Goal: Check status: Check status

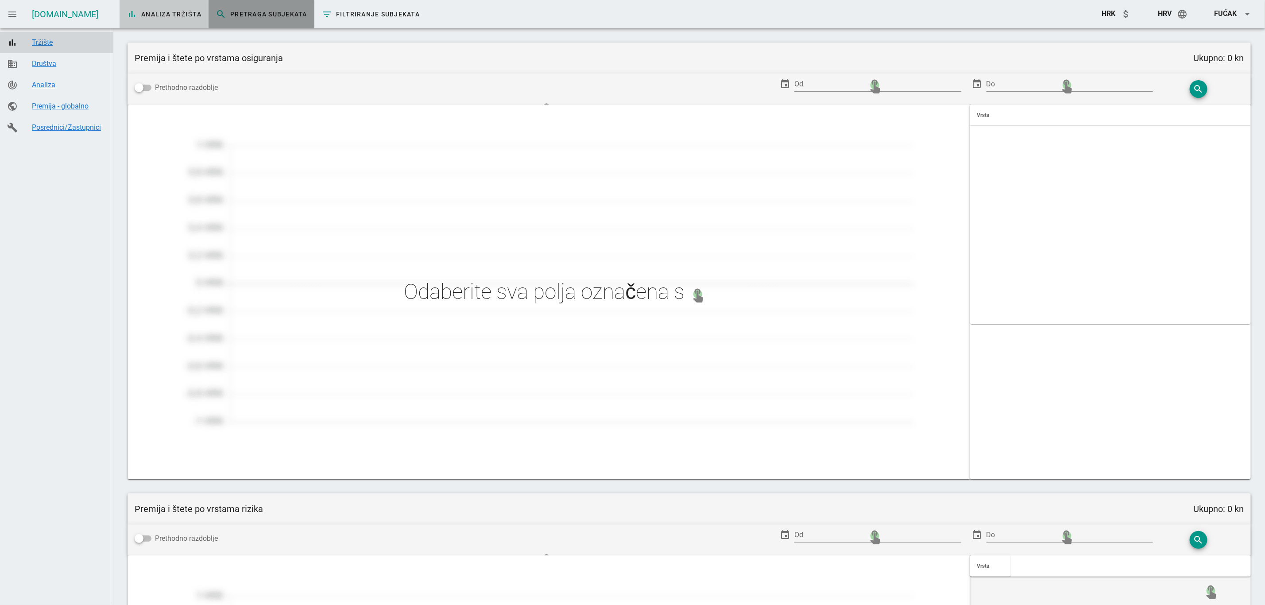
click at [250, 19] on link "search Pretraga subjekata" at bounding box center [262, 14] width 106 height 28
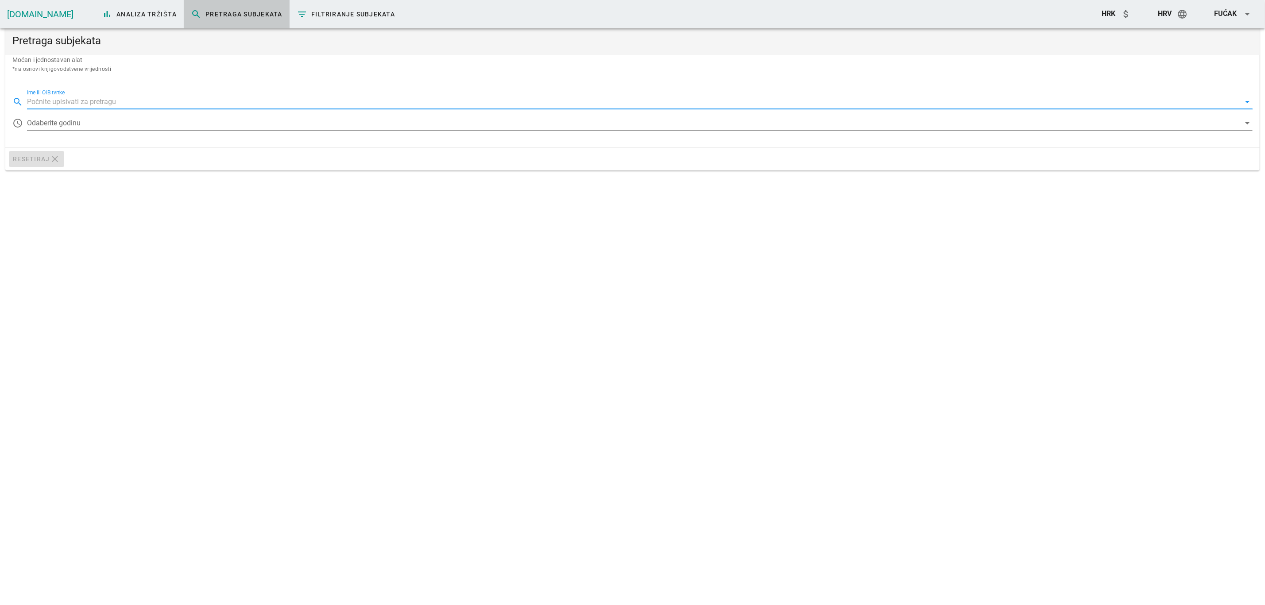
click at [113, 105] on input "Ime ili OIB tvrtke" at bounding box center [633, 102] width 1213 height 14
paste input "14235778287"
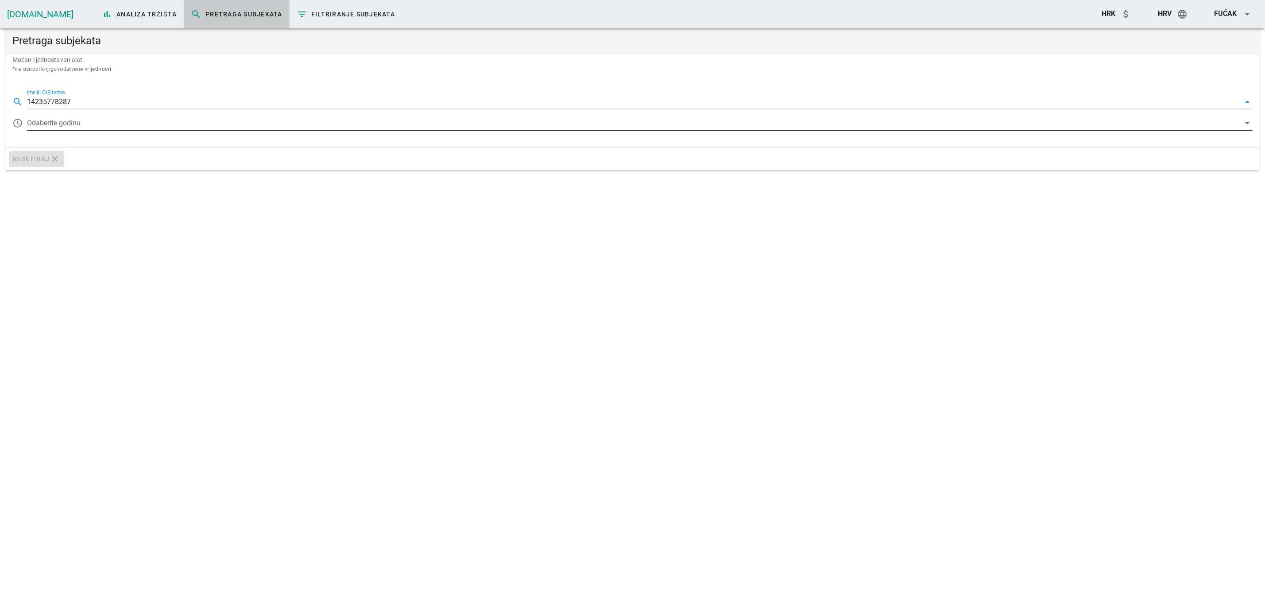
type input "14235778287"
click at [102, 117] on div at bounding box center [633, 123] width 1213 height 14
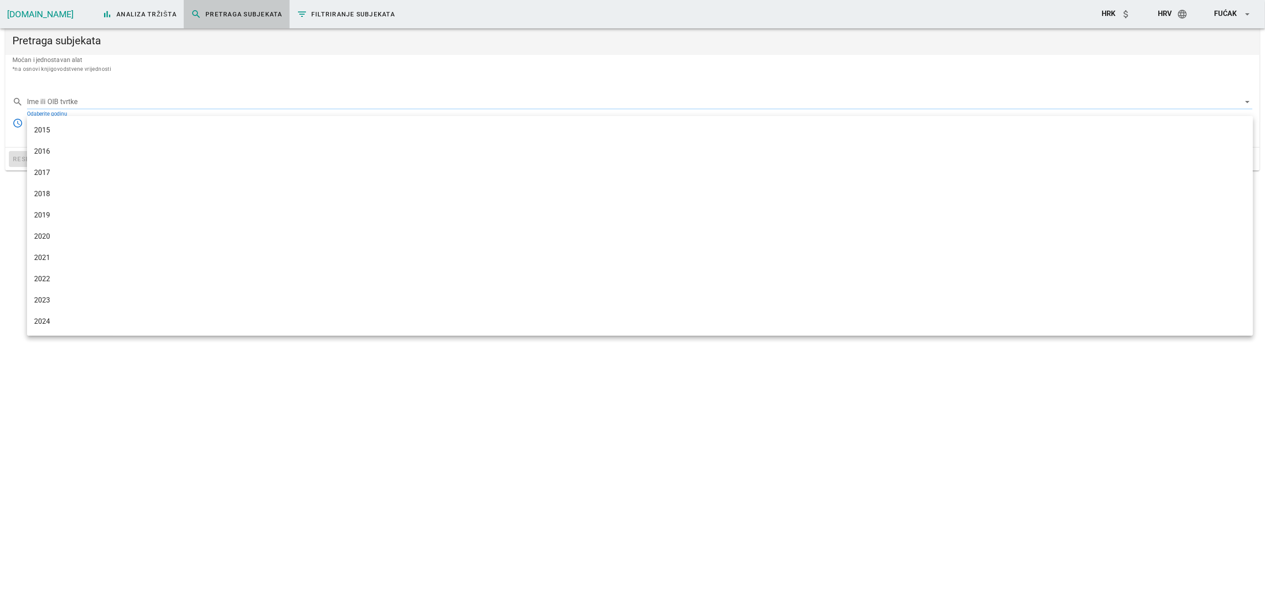
click at [39, 317] on div "2024" at bounding box center [640, 321] width 1212 height 8
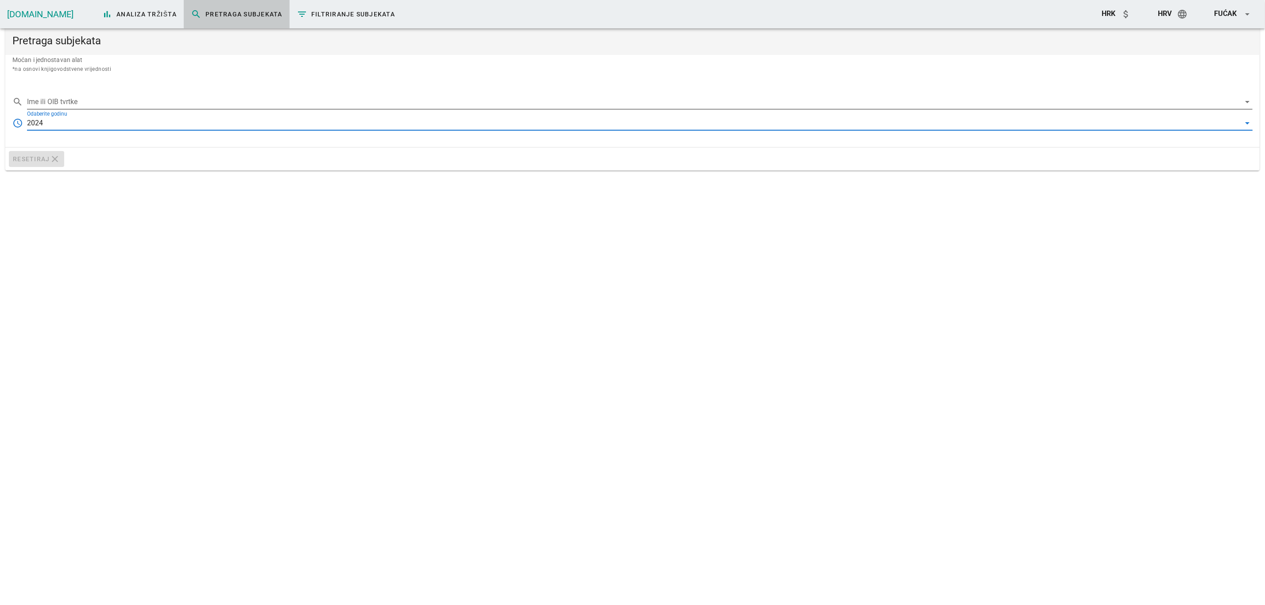
click at [116, 96] on input "Ime ili OIB tvrtke" at bounding box center [633, 102] width 1213 height 14
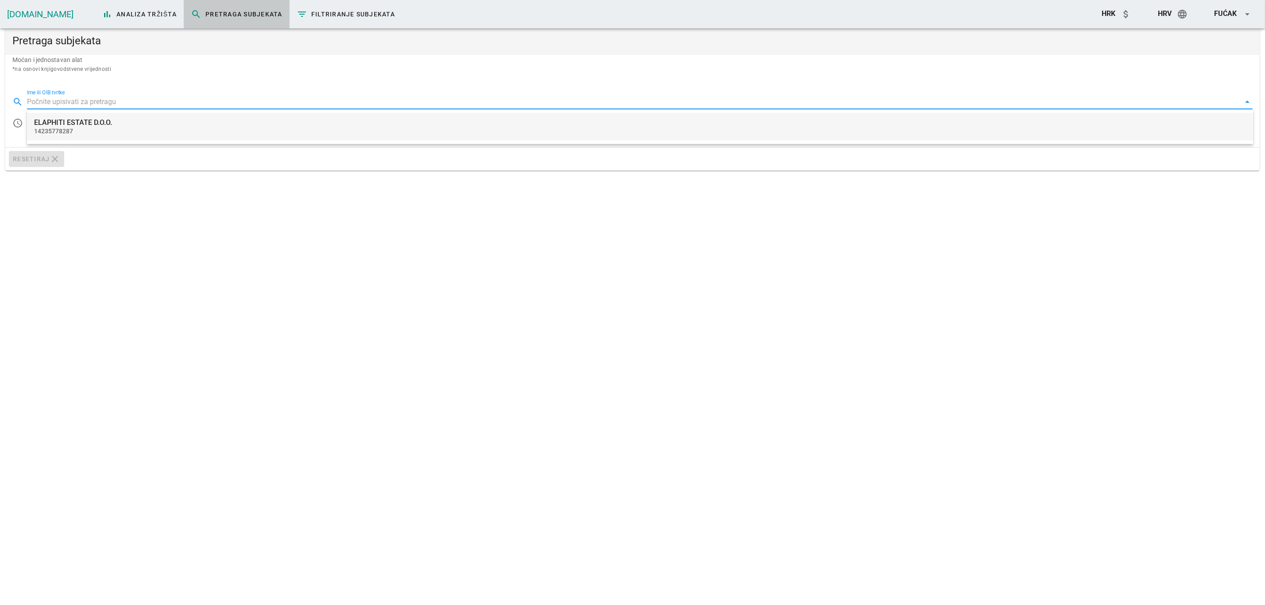
click at [85, 120] on div "ELAPHITI ESTATE D.O.O." at bounding box center [640, 122] width 1212 height 8
type input "ELAPHITI ESTATE D.O.O."
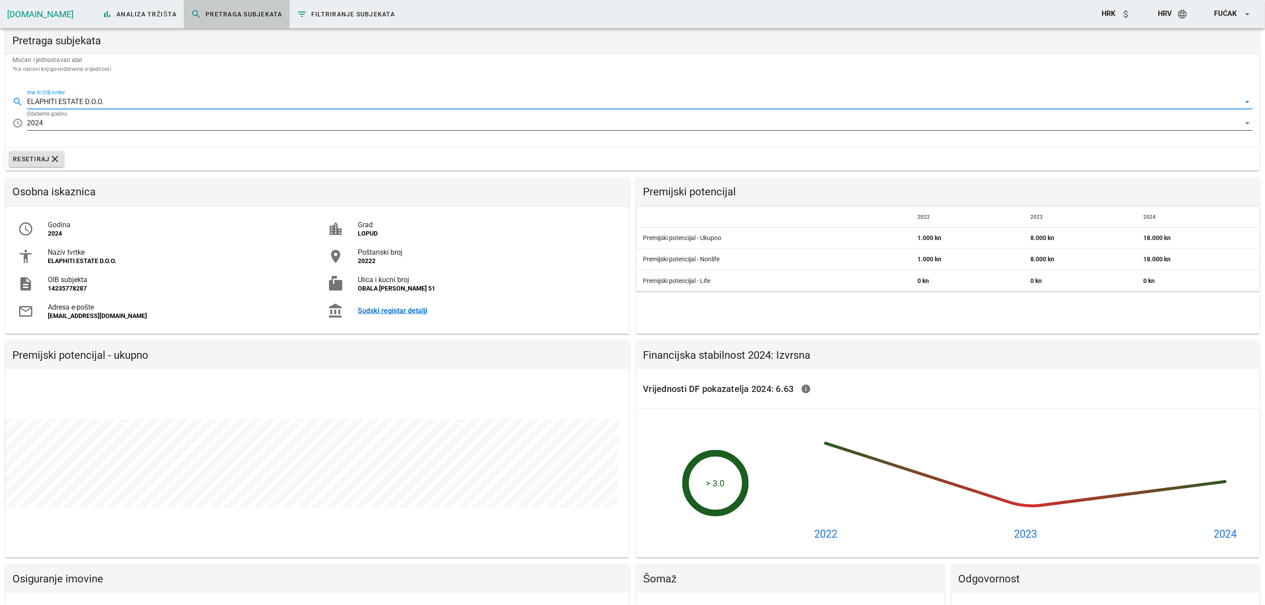
scroll to position [217, 623]
click at [59, 123] on div "2024" at bounding box center [633, 123] width 1213 height 14
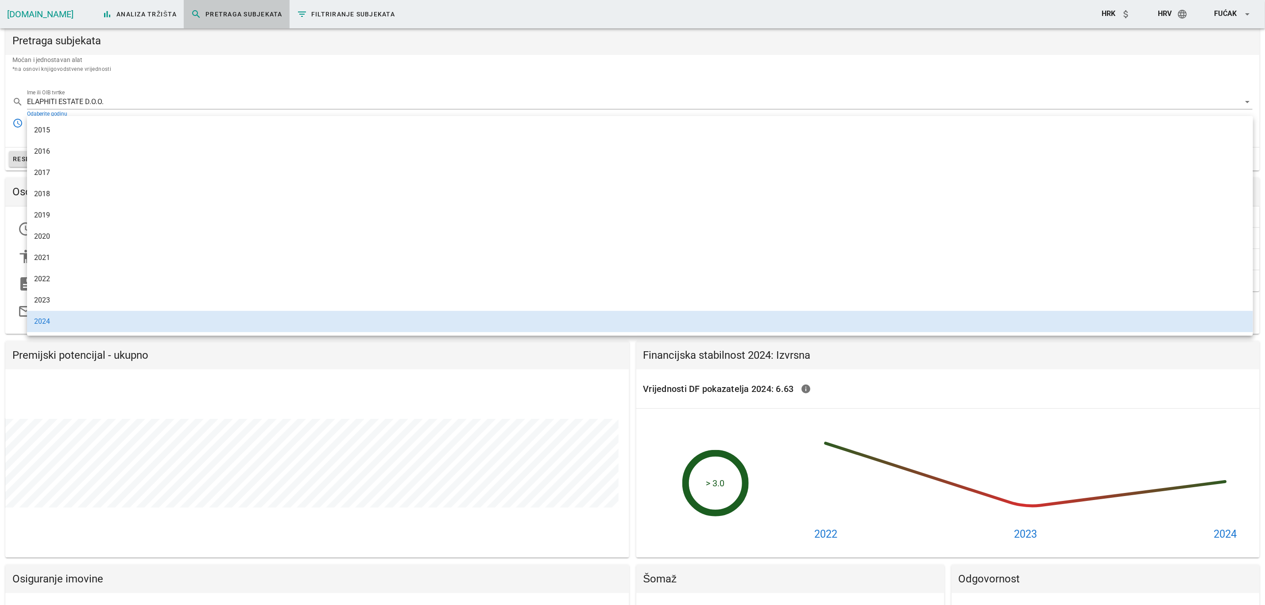
click at [417, 55] on div "Moćan i jednostavan alat *na osnovi knjigovodstvene vrijednosti" at bounding box center [632, 68] width 1255 height 26
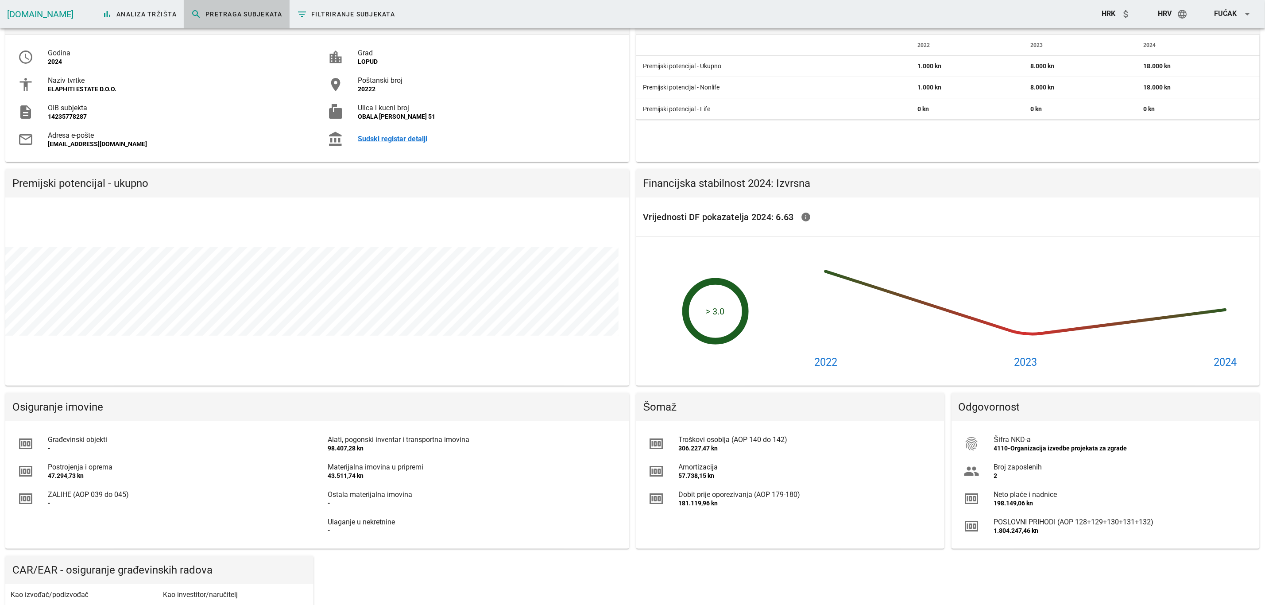
scroll to position [0, 0]
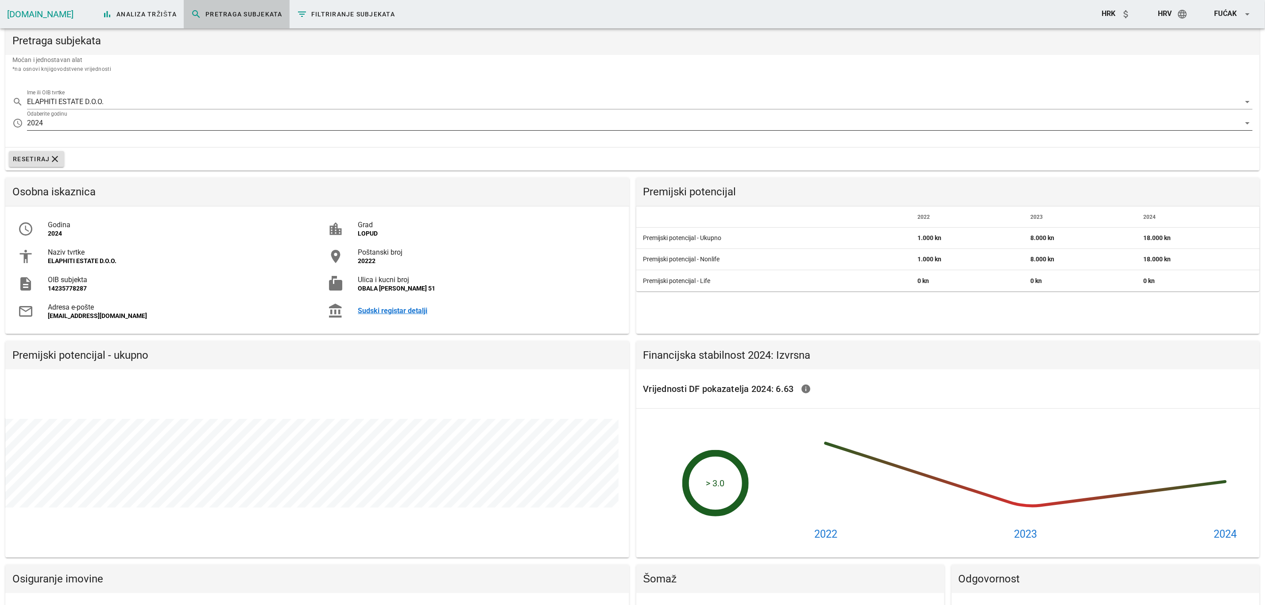
click at [84, 128] on div "2024" at bounding box center [633, 123] width 1213 height 14
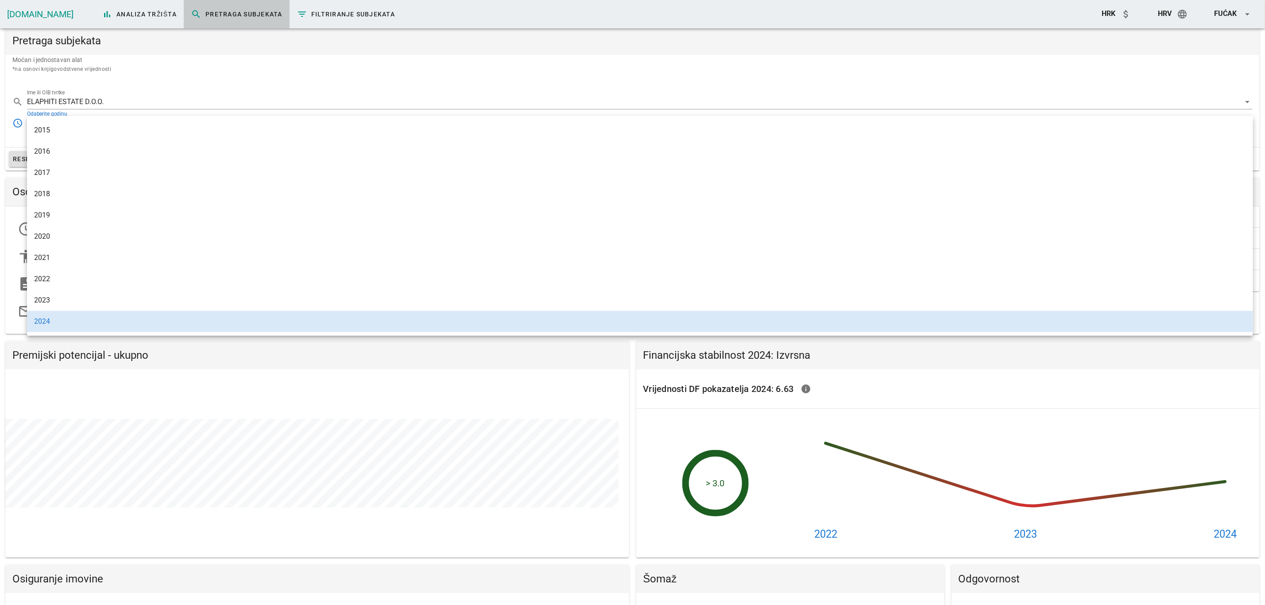
drag, startPoint x: 37, startPoint y: 292, endPoint x: 40, endPoint y: 287, distance: 5.5
click at [38, 291] on div "2023" at bounding box center [640, 299] width 1212 height 19
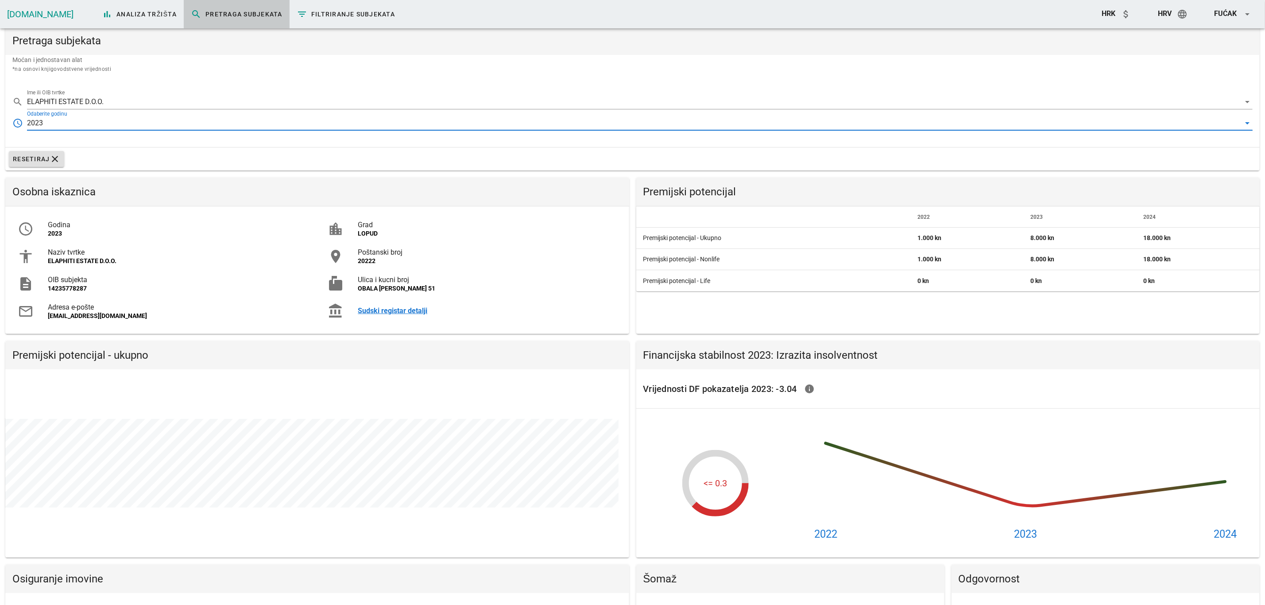
click at [157, 130] on div "Odaberite godinu 2023 arrow_drop_down" at bounding box center [640, 123] width 1226 height 14
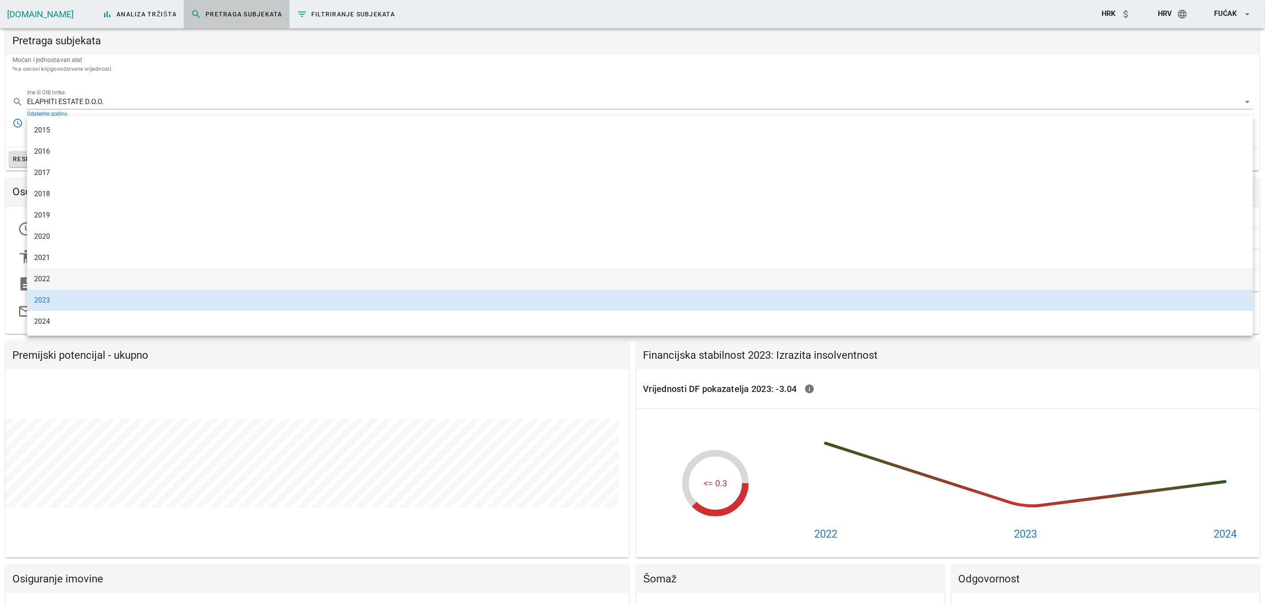
click at [35, 278] on div "2022" at bounding box center [640, 279] width 1212 height 8
